Goal: Complete application form

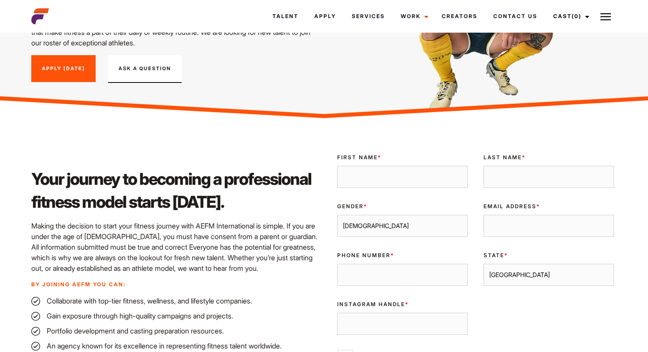
scroll to position [131, 0]
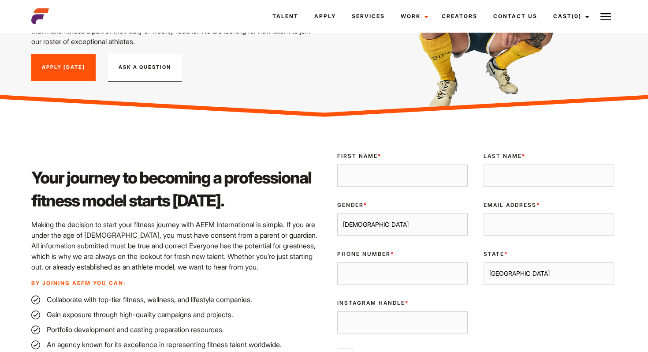
click at [381, 180] on input "First Name *" at bounding box center [402, 175] width 130 height 22
click at [79, 73] on link "Apply Today" at bounding box center [63, 67] width 64 height 27
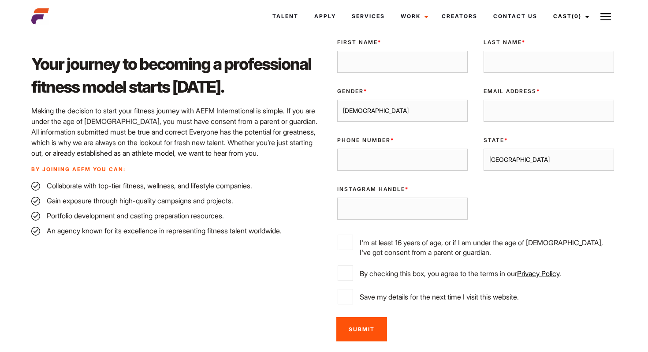
scroll to position [255, 0]
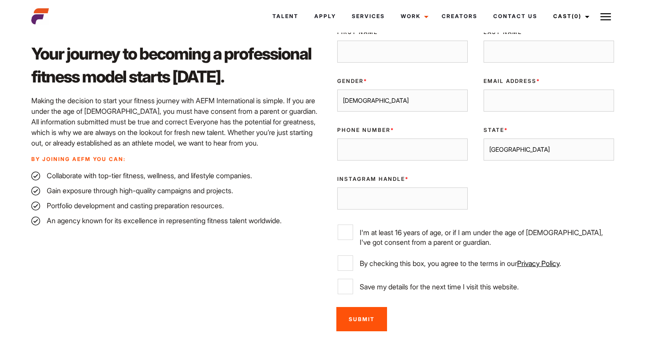
click at [424, 55] on input "First Name *" at bounding box center [402, 52] width 130 height 22
type input "Bella"
type input "Macfarlane"
type input "swimkate@yahoo.com"
type input "0403145025"
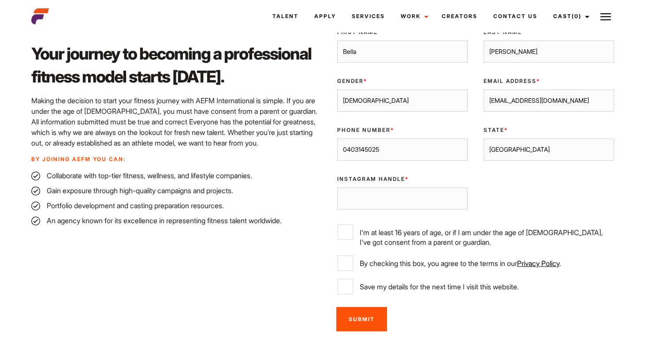
click at [415, 108] on select "Male Female" at bounding box center [402, 100] width 130 height 22
select select "female"
click at [337, 89] on select "Male Female" at bounding box center [402, 100] width 130 height 22
click at [555, 98] on input "swimkate@yahoo.com" at bounding box center [548, 100] width 130 height 22
type input "anngracemac@gmail.com"
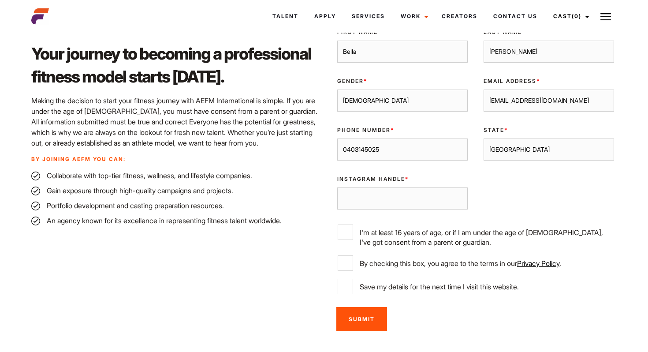
click at [503, 148] on select "Sydney Melbourne Brisbane Gold Coast Adelaide Perth Darwin Queensland Tasmania …" at bounding box center [548, 149] width 130 height 22
select select "Melbourne"
click at [483, 138] on select "Sydney Melbourne Brisbane Gold Coast Adelaide Perth Darwin Queensland Tasmania …" at bounding box center [548, 149] width 130 height 22
click at [377, 200] on input "Instagram Handle *" at bounding box center [402, 198] width 130 height 22
type input "@macfarlane.bella"
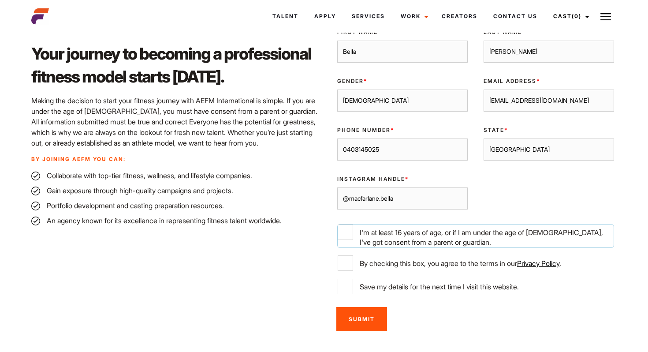
click at [345, 230] on input "I'm at least 16 years of age, or if I am under the age of 18, I've got consent …" at bounding box center [345, 231] width 15 height 15
checkbox input "true"
click at [345, 260] on input "By checking this box, you agree to the terms in our Privacy Policy ." at bounding box center [345, 262] width 15 height 15
checkbox input "true"
click at [343, 286] on input "Save my details for the next time I visit this website." at bounding box center [345, 285] width 15 height 15
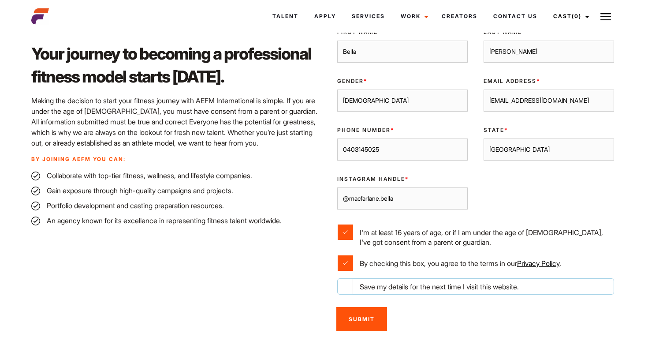
checkbox input "true"
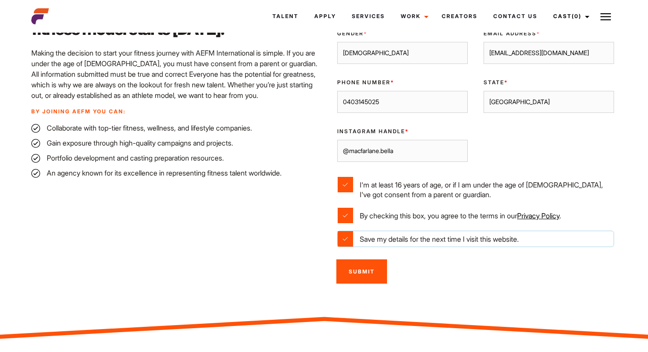
scroll to position [301, 0]
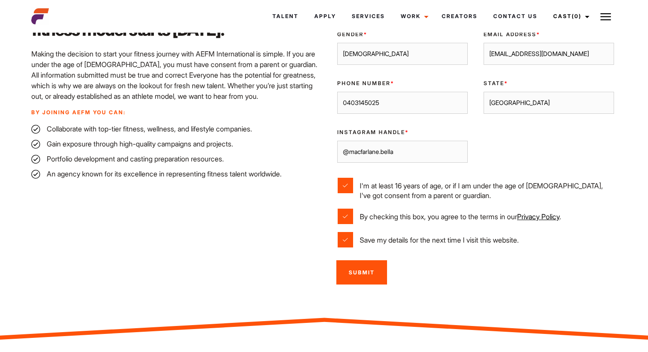
click at [373, 273] on input "Submit" at bounding box center [361, 272] width 51 height 24
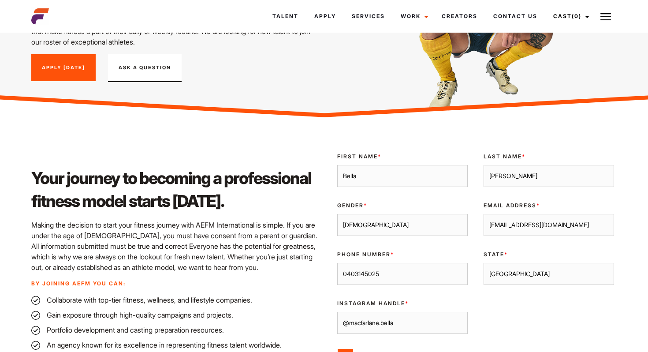
scroll to position [0, 0]
